Goal: Task Accomplishment & Management: Use online tool/utility

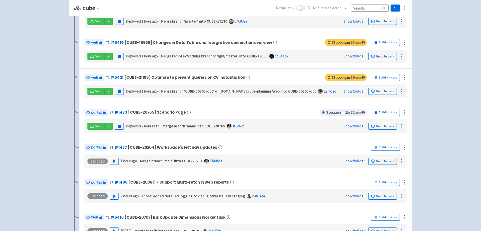
scroll to position [230, 0]
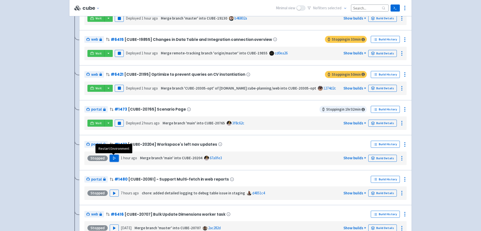
click at [113, 158] on polygon "button" at bounding box center [114, 158] width 2 height 3
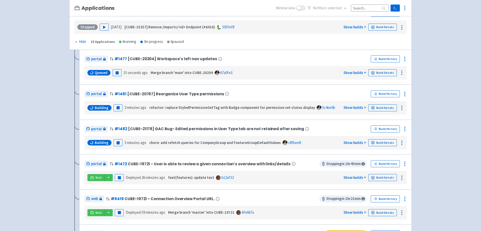
scroll to position [115, 0]
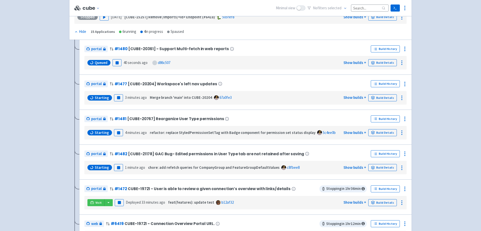
scroll to position [92, 0]
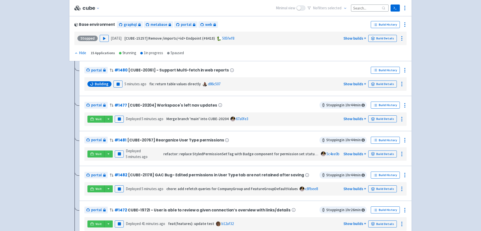
scroll to position [68, 0]
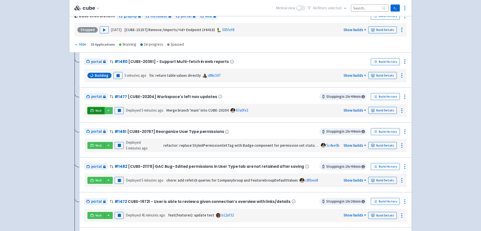
click at [95, 107] on link "Visit" at bounding box center [95, 110] width 17 height 7
